Goal: Find specific page/section: Find specific page/section

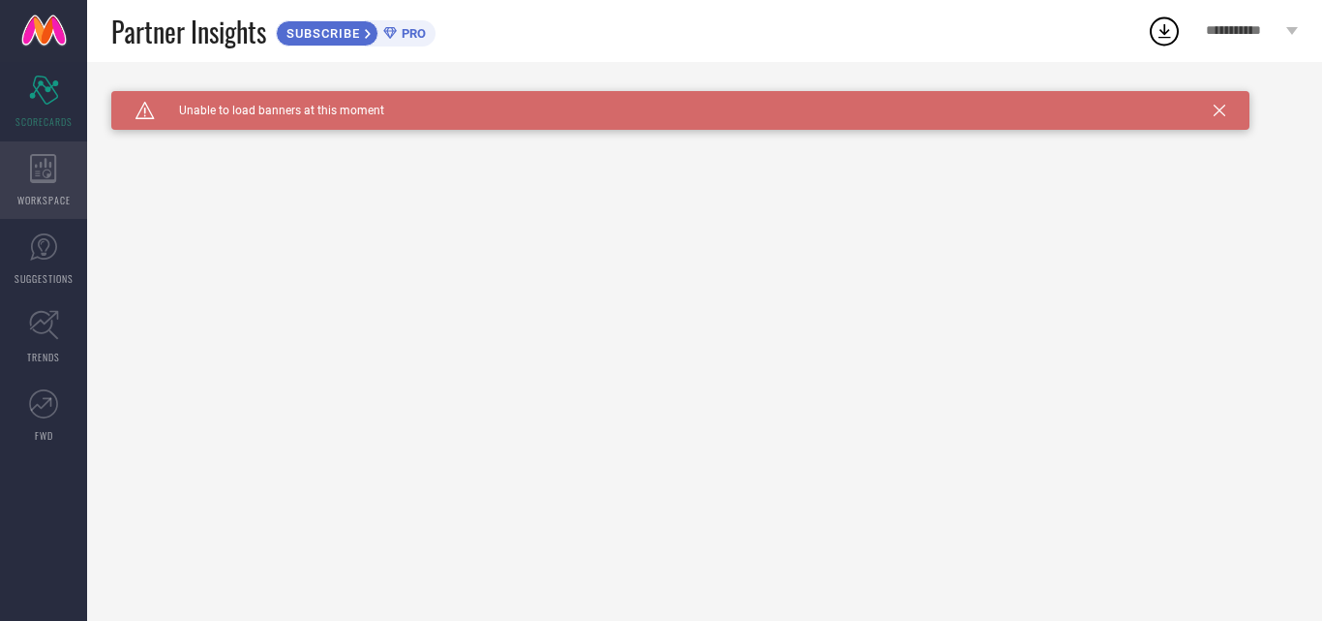
click at [47, 190] on div "WORKSPACE" at bounding box center [43, 179] width 87 height 77
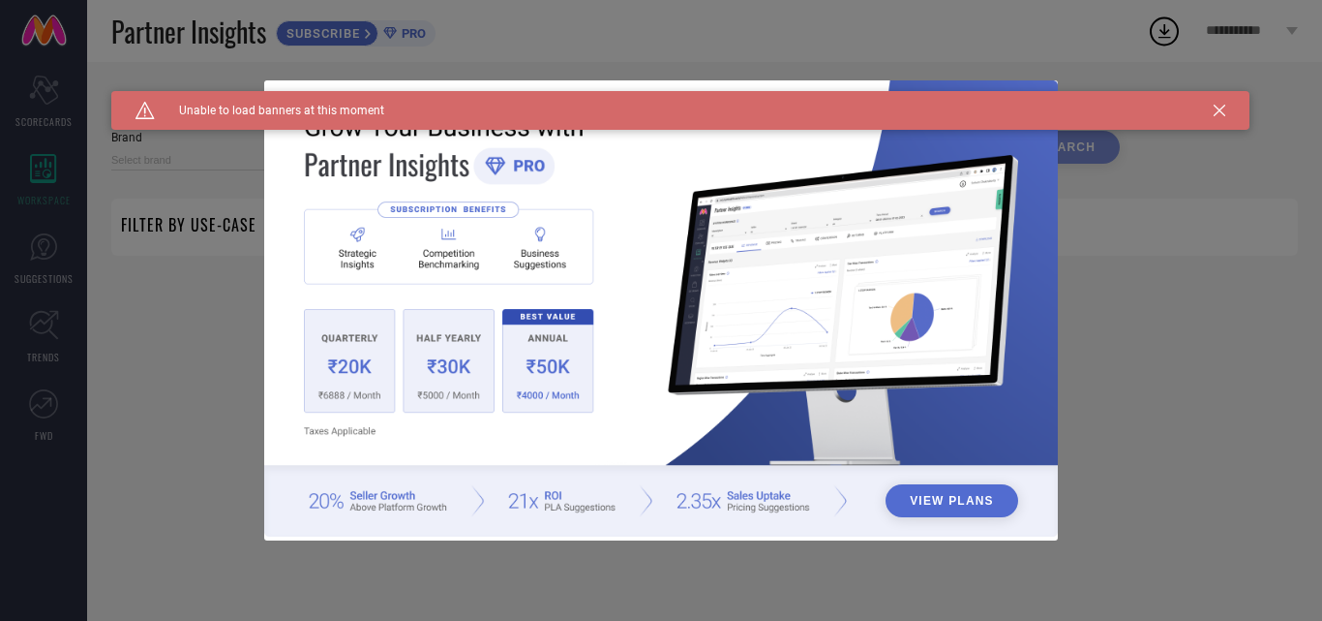
type input "1 STOP FASHION"
type input "All"
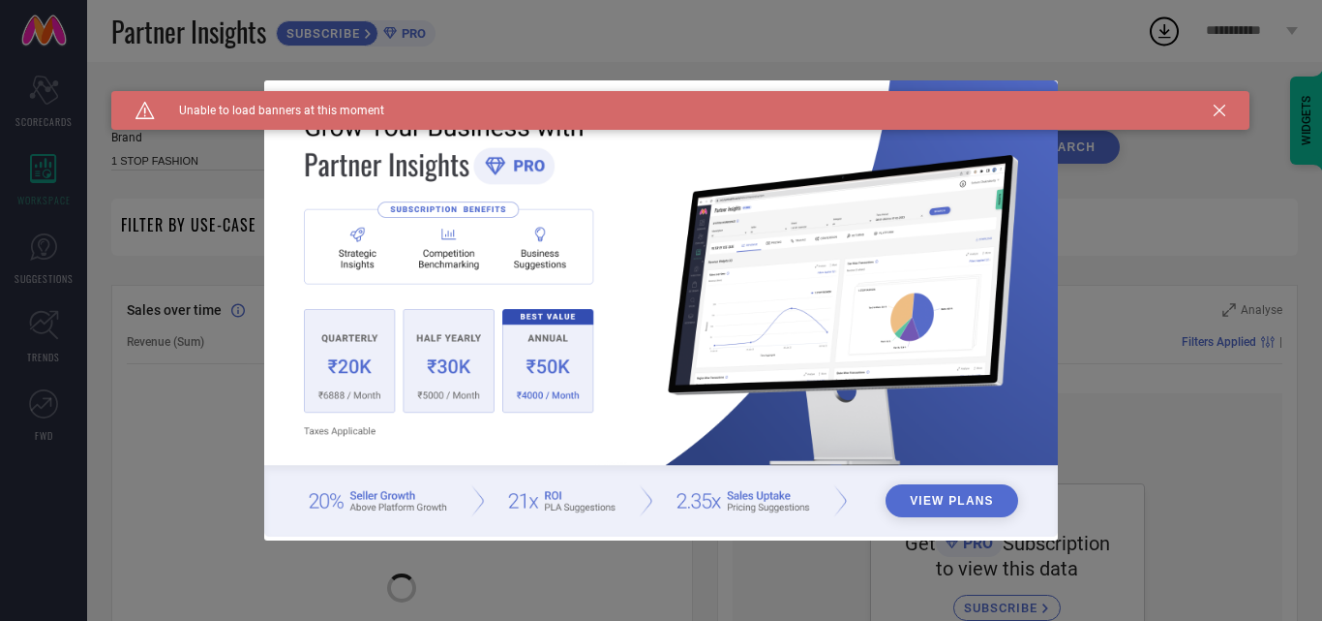
drag, startPoint x: 1200, startPoint y: 101, endPoint x: 1236, endPoint y: 108, distance: 36.6
click at [1212, 101] on div "Caution Created with Sketch. Unable to load banners at this moment" at bounding box center [680, 110] width 1138 height 39
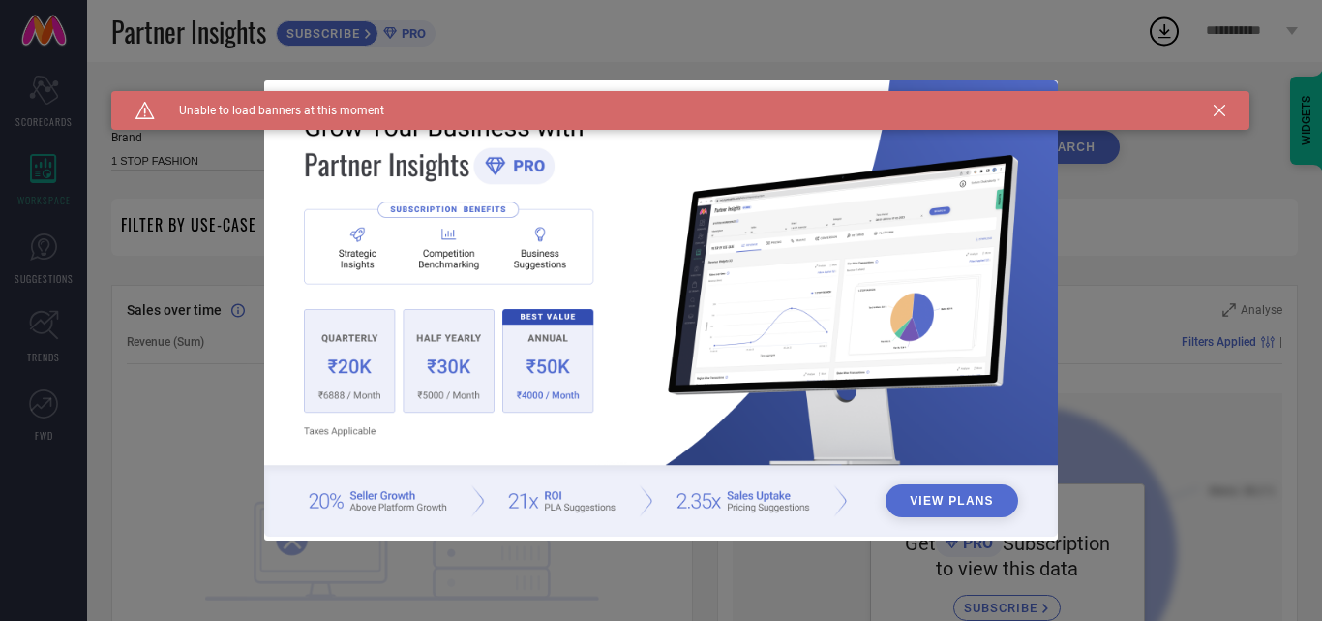
click at [1221, 114] on icon at bounding box center [1220, 111] width 12 height 12
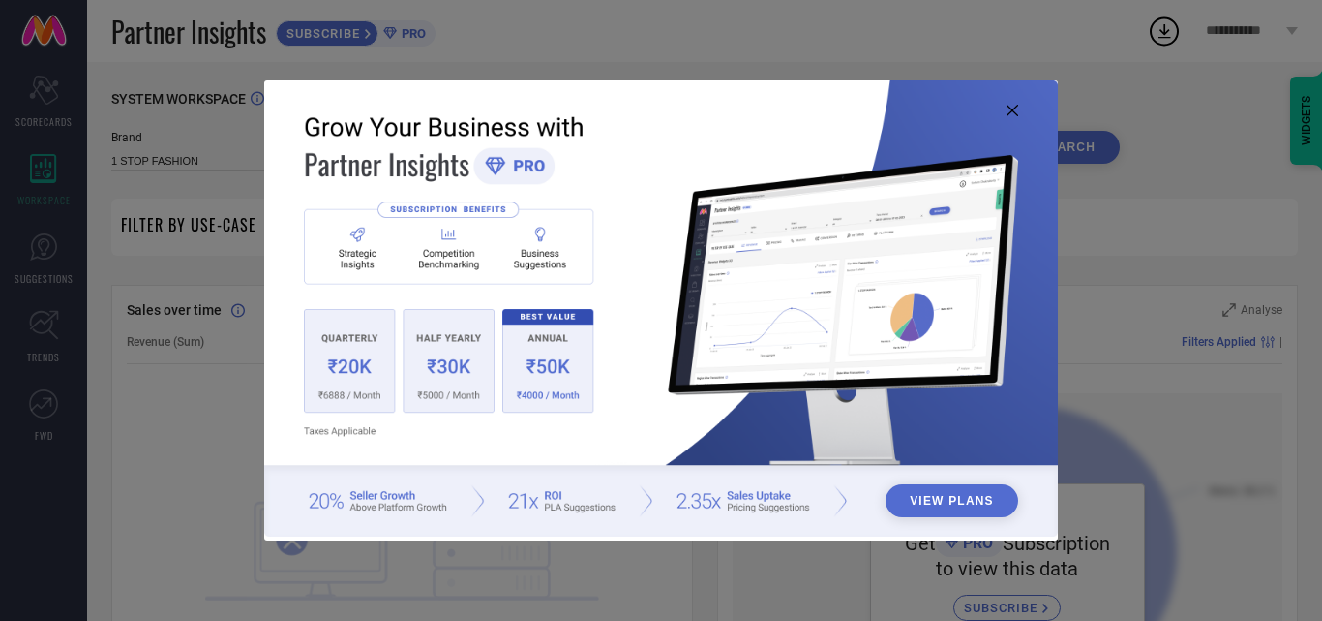
click at [1015, 111] on icon at bounding box center [1013, 111] width 12 height 12
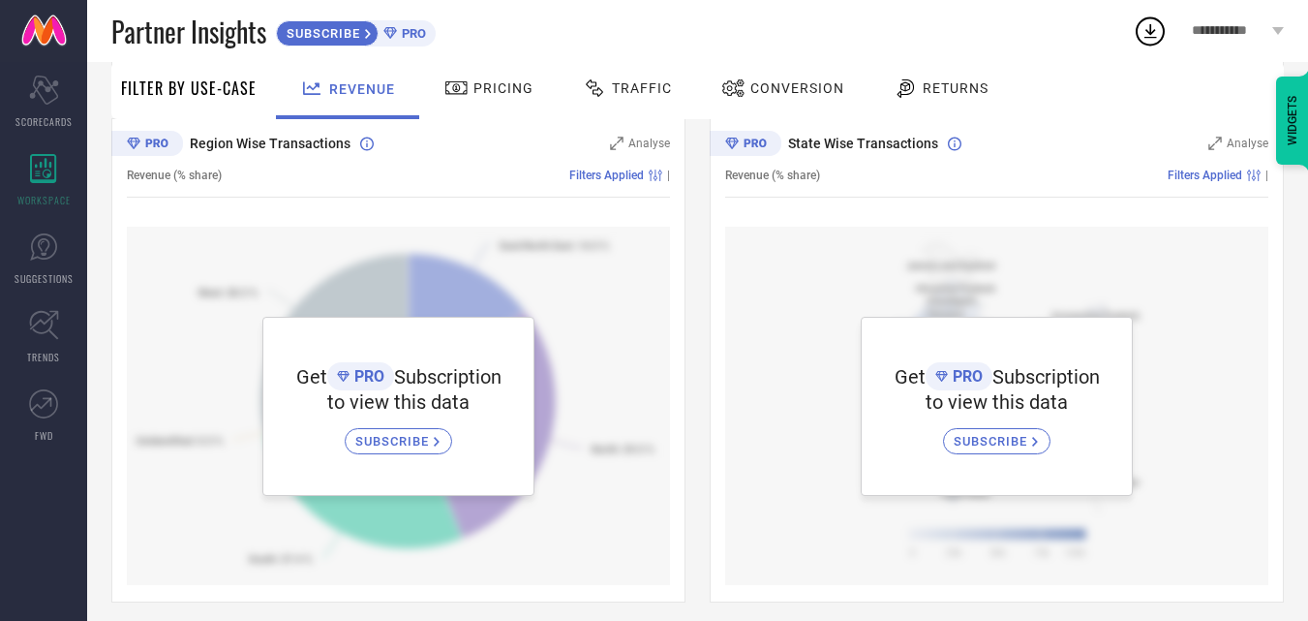
scroll to position [686, 0]
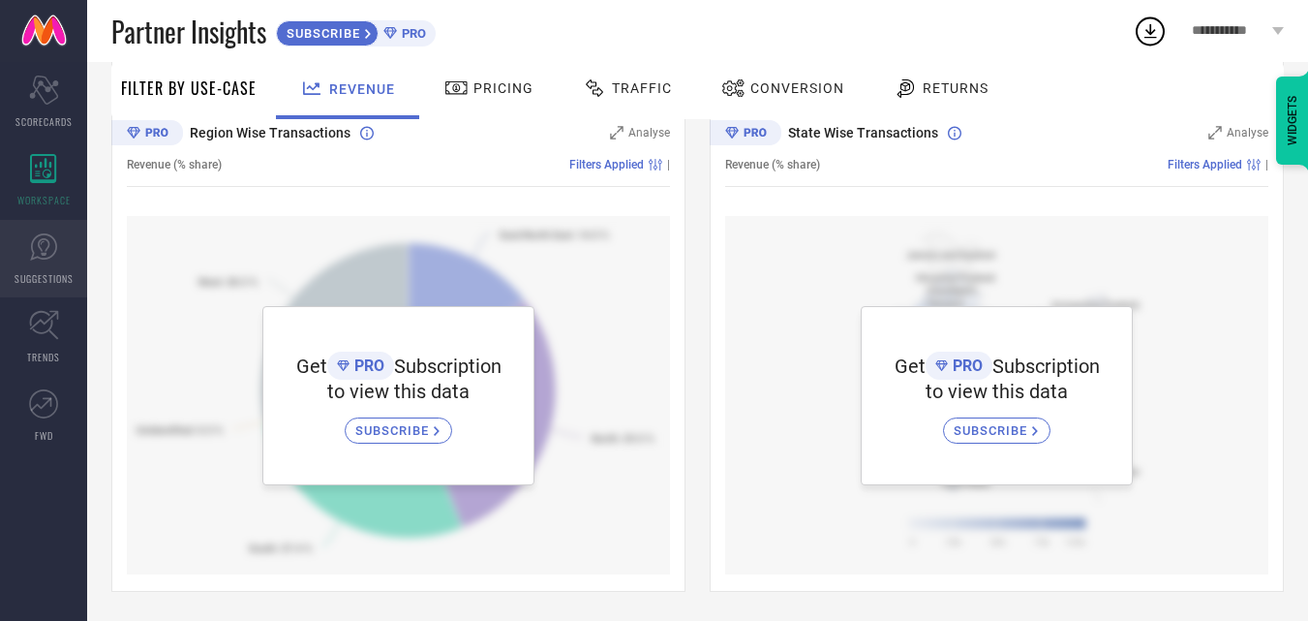
click at [60, 267] on link "SUGGESTIONS" at bounding box center [43, 258] width 87 height 77
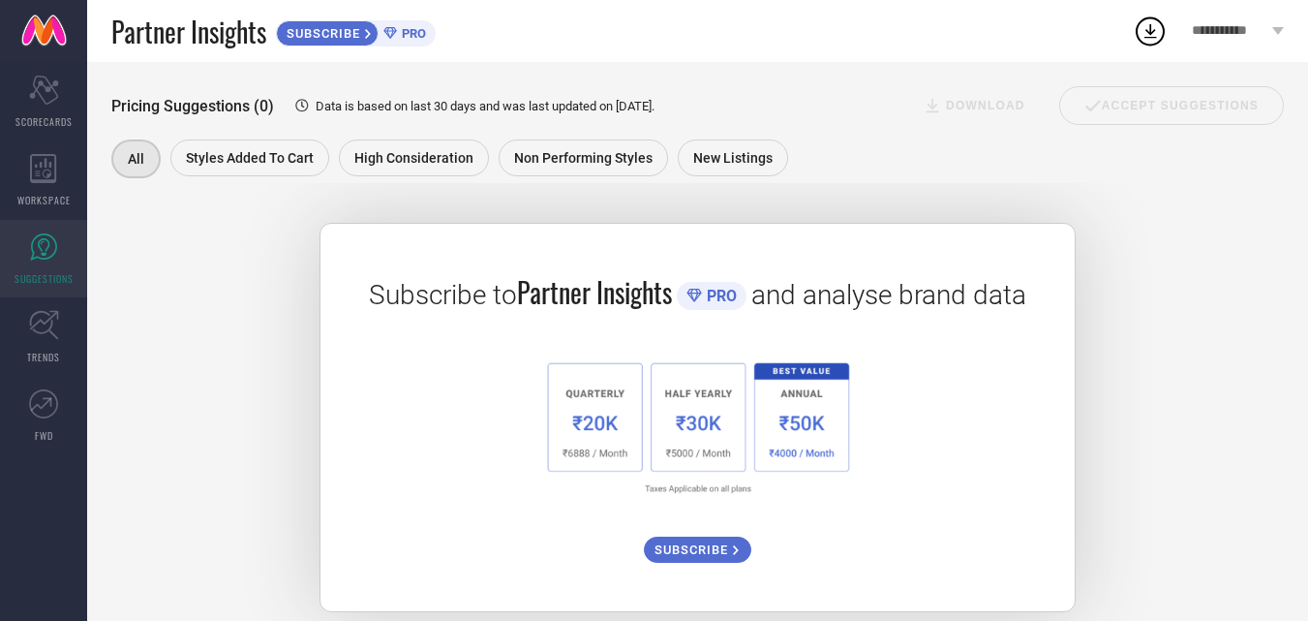
scroll to position [316, 0]
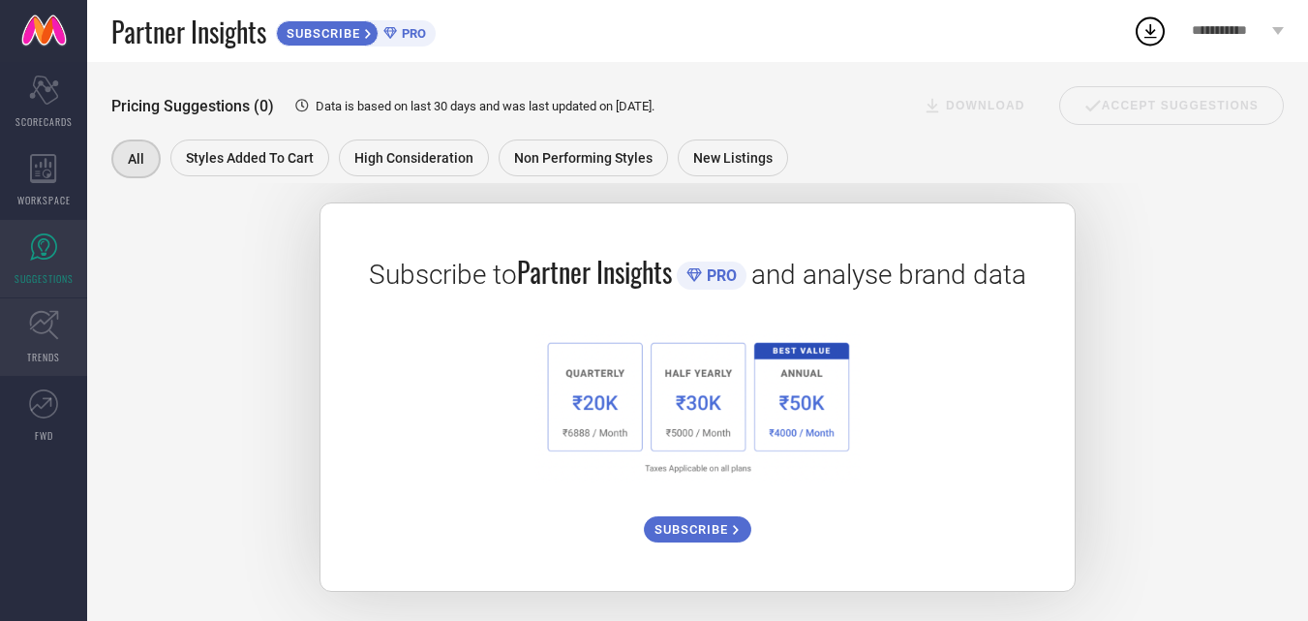
click at [54, 318] on icon at bounding box center [44, 325] width 30 height 30
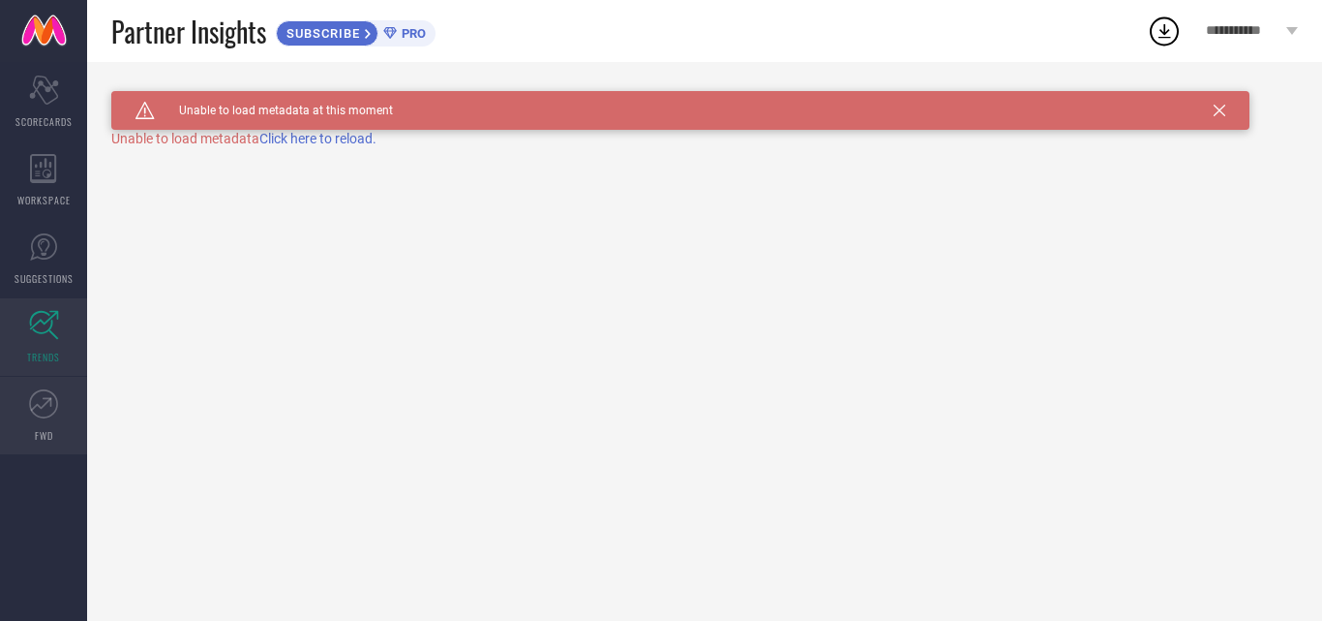
click at [48, 412] on icon at bounding box center [43, 403] width 29 height 29
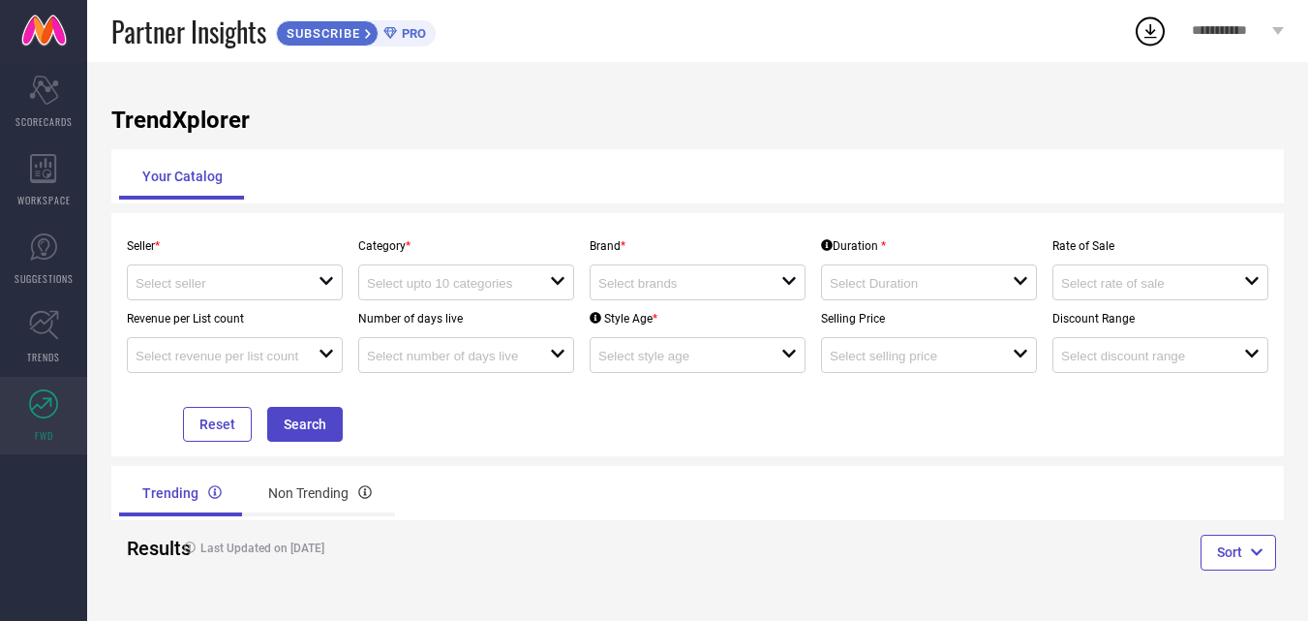
scroll to position [1, 0]
click at [193, 271] on div "open" at bounding box center [235, 282] width 216 height 36
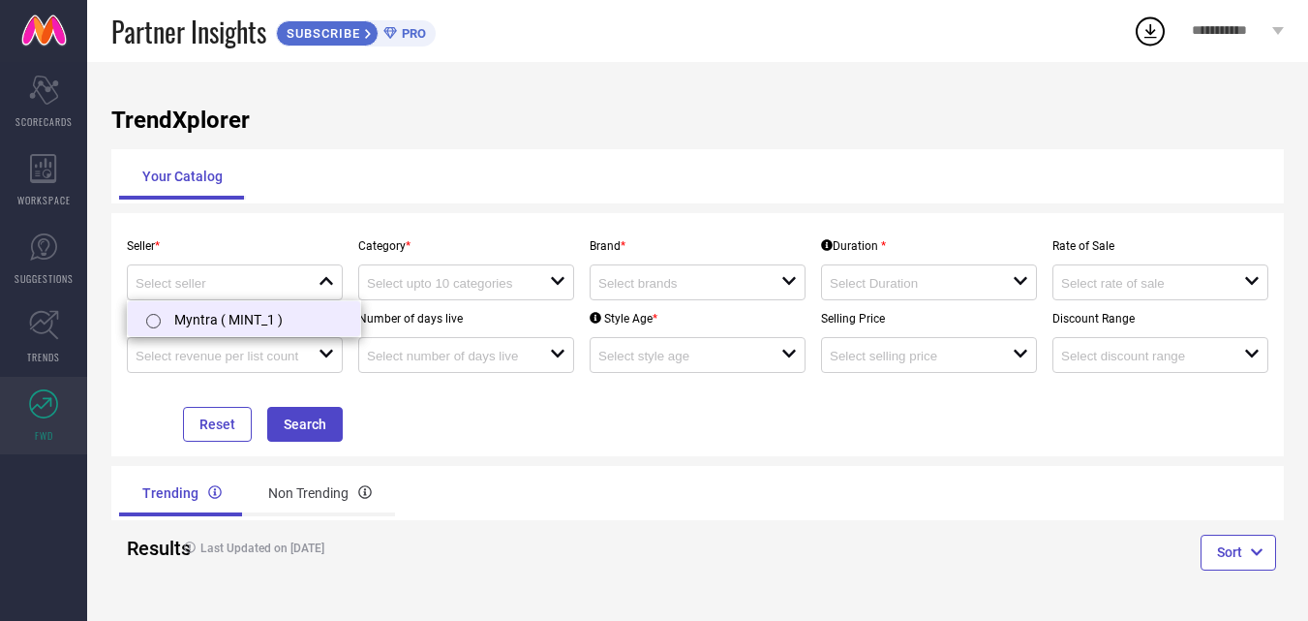
click at [197, 317] on li "Myntra ( MINT_1 )" at bounding box center [244, 318] width 232 height 35
type input "Myntra ( MINT_1 )"
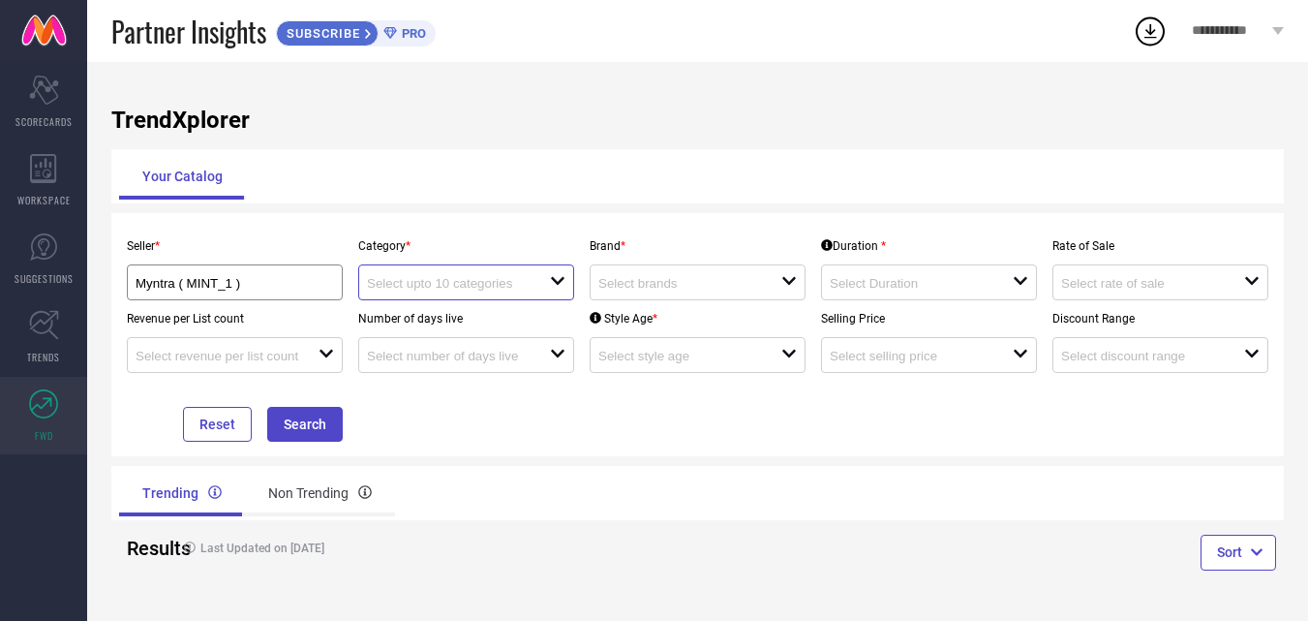
click at [530, 286] on input at bounding box center [449, 283] width 165 height 15
